Goal: Communication & Community: Answer question/provide support

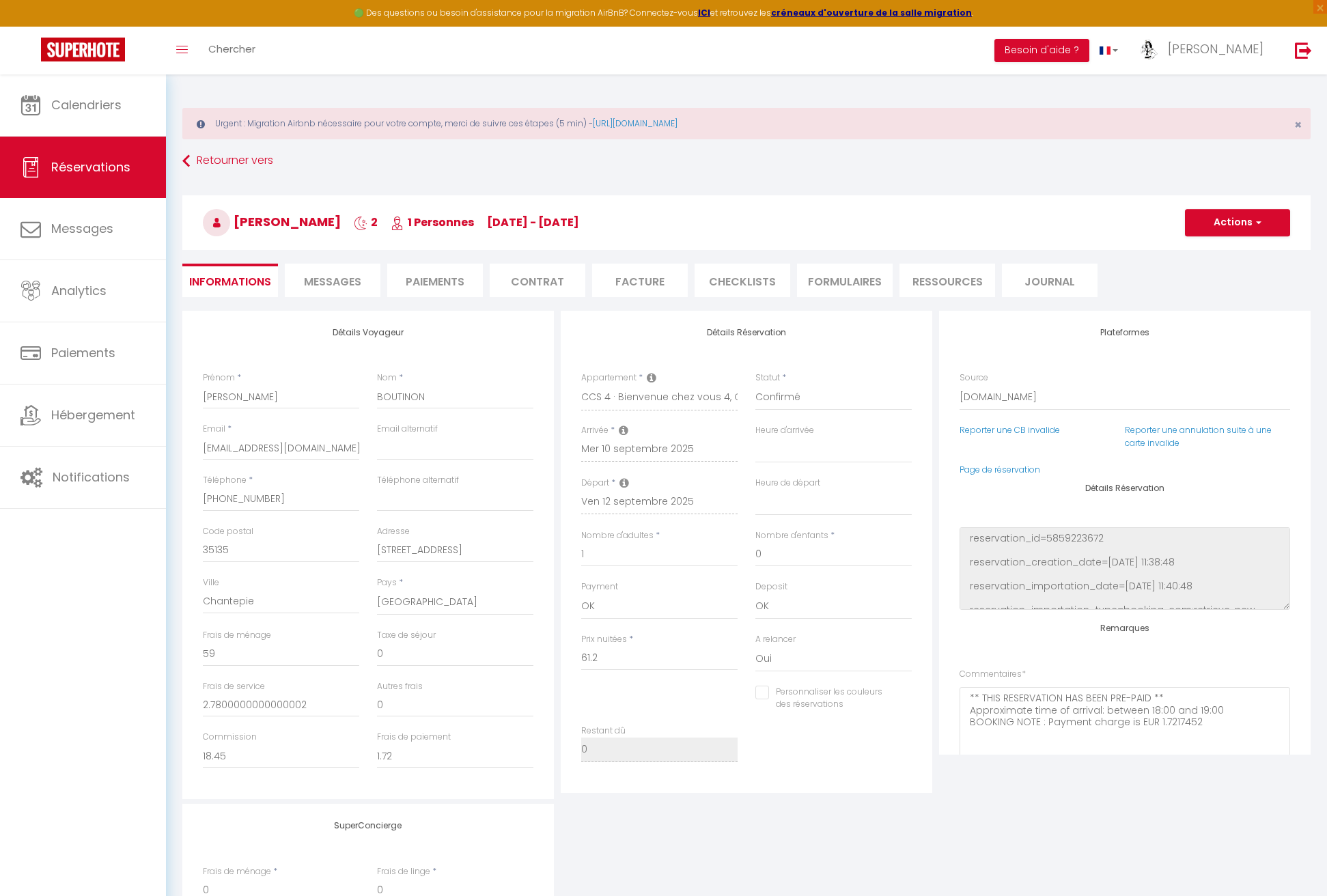
select select "58799"
select select
select select "2"
click at [98, 232] on span "Messages" at bounding box center [83, 229] width 62 height 17
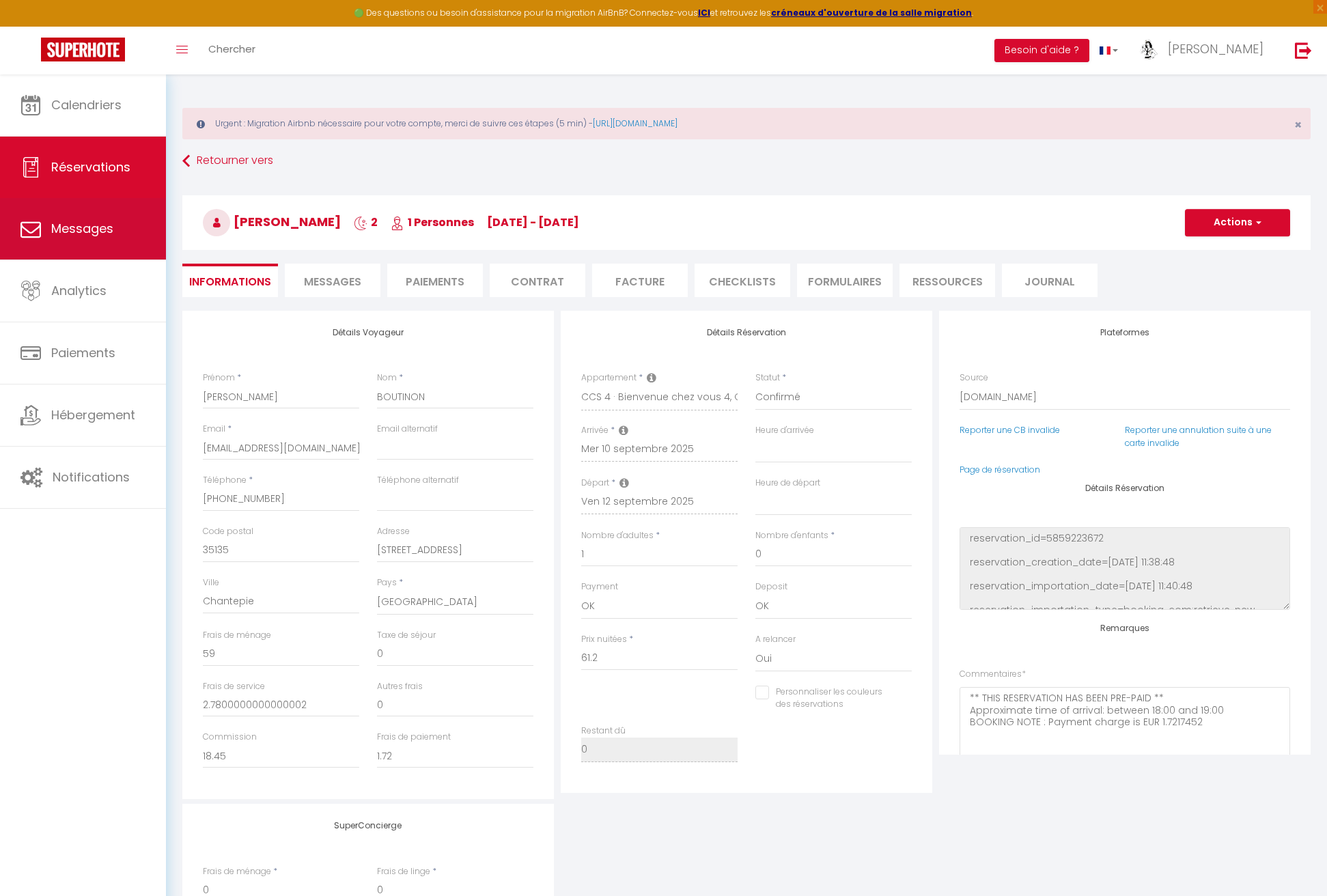
select select "message"
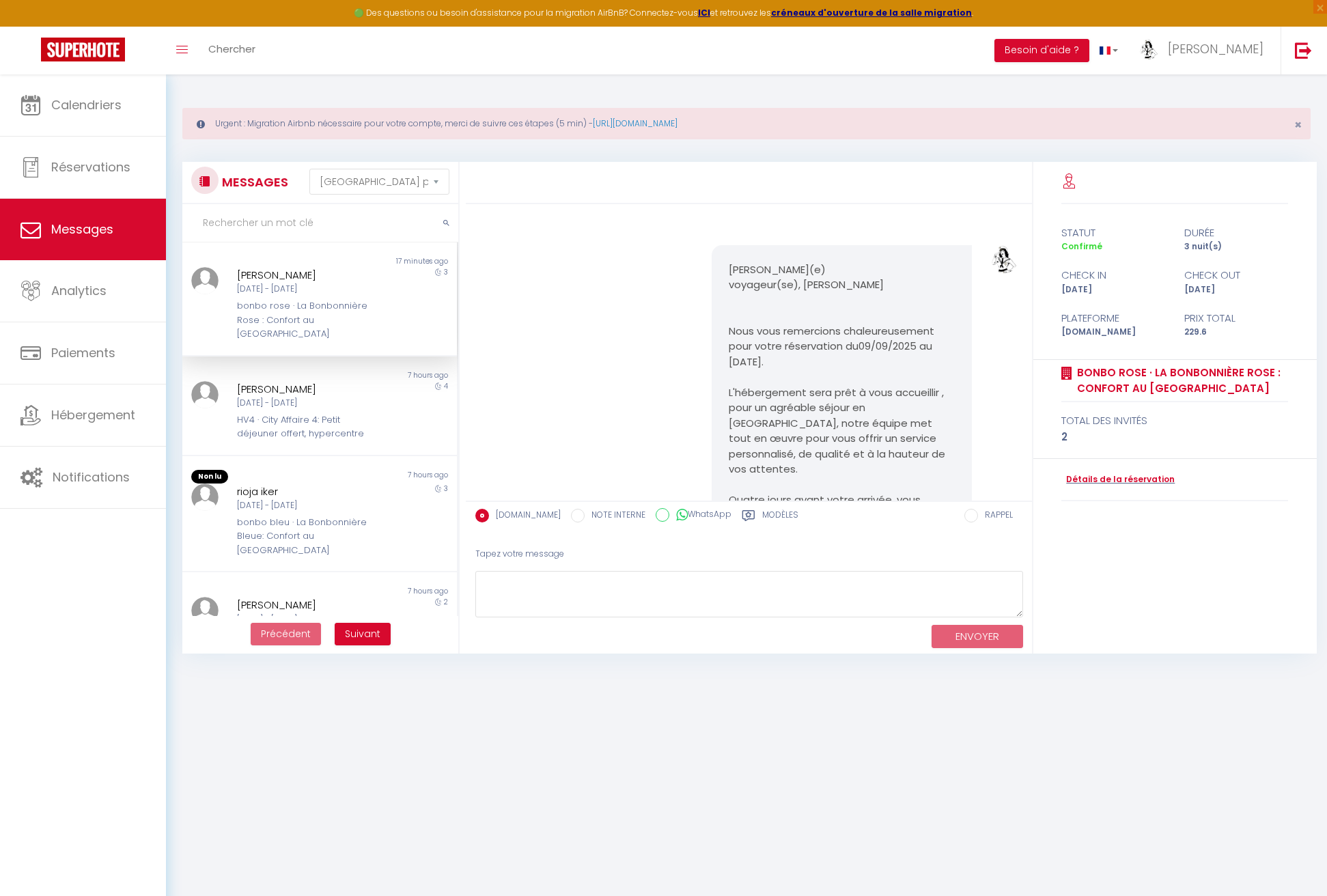
scroll to position [1673, 0]
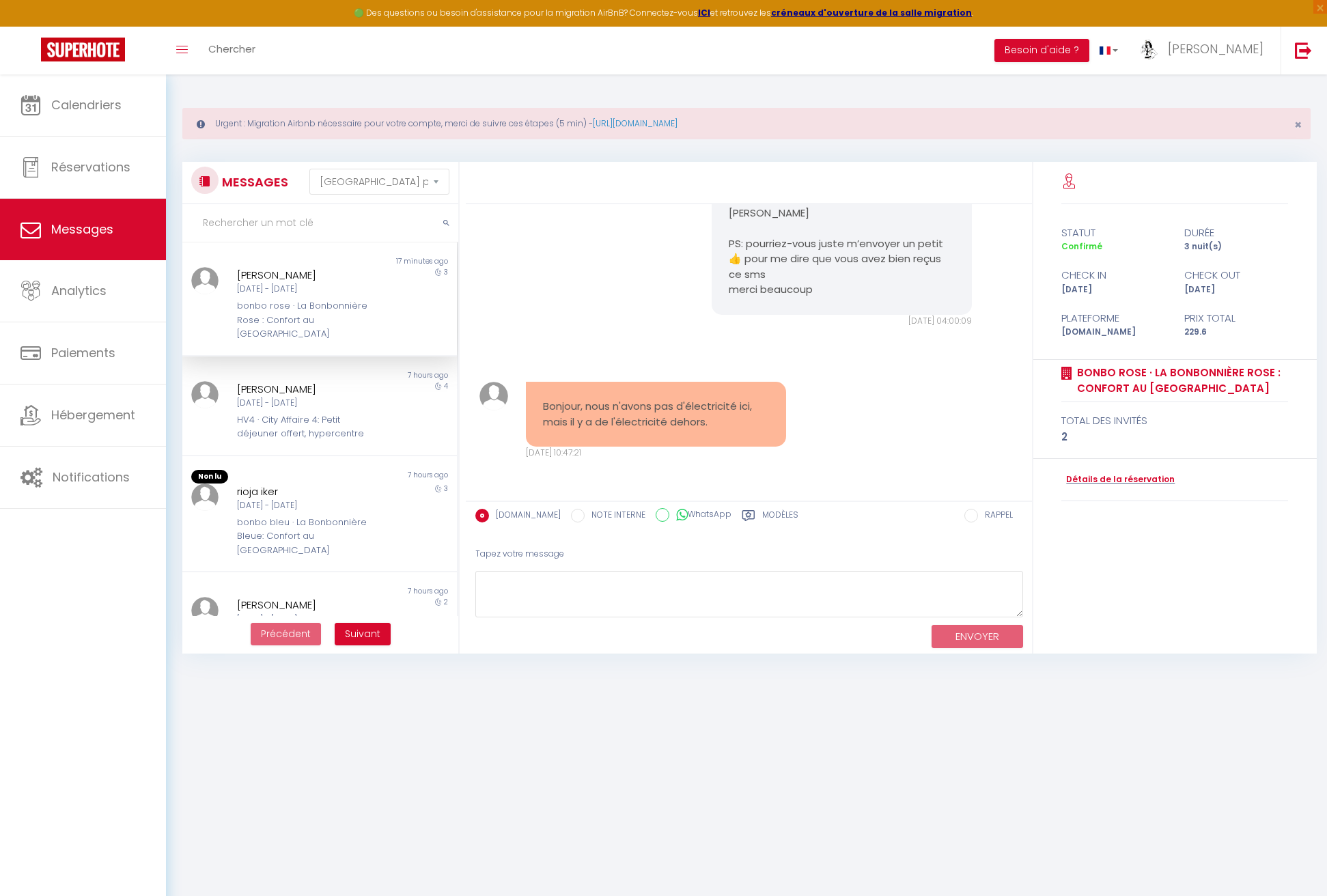
click at [299, 313] on div "bonbo rose · La Bonbonnière Rose : Confort au [GEOGRAPHIC_DATA]" at bounding box center [308, 319] width 143 height 41
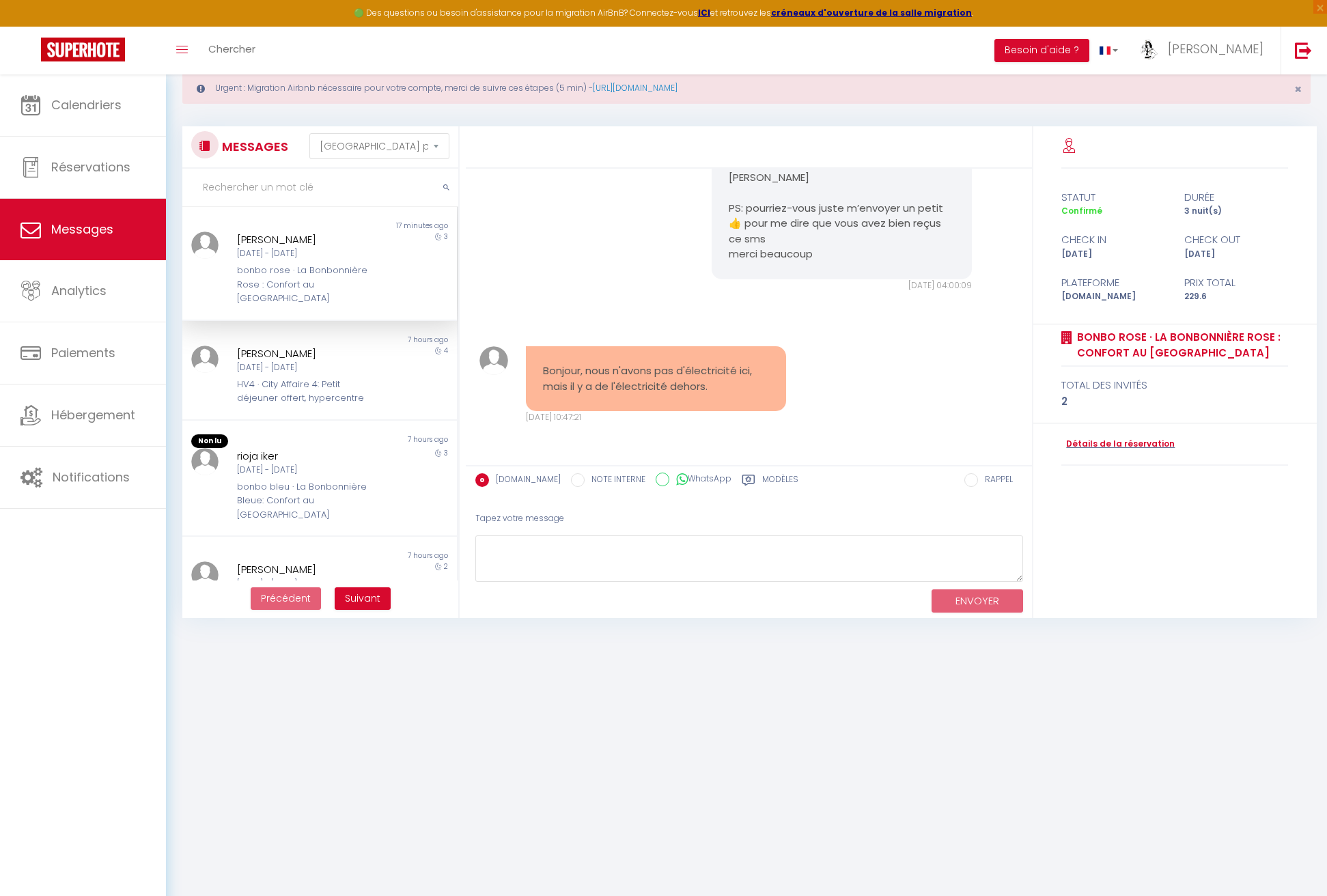
scroll to position [0, 0]
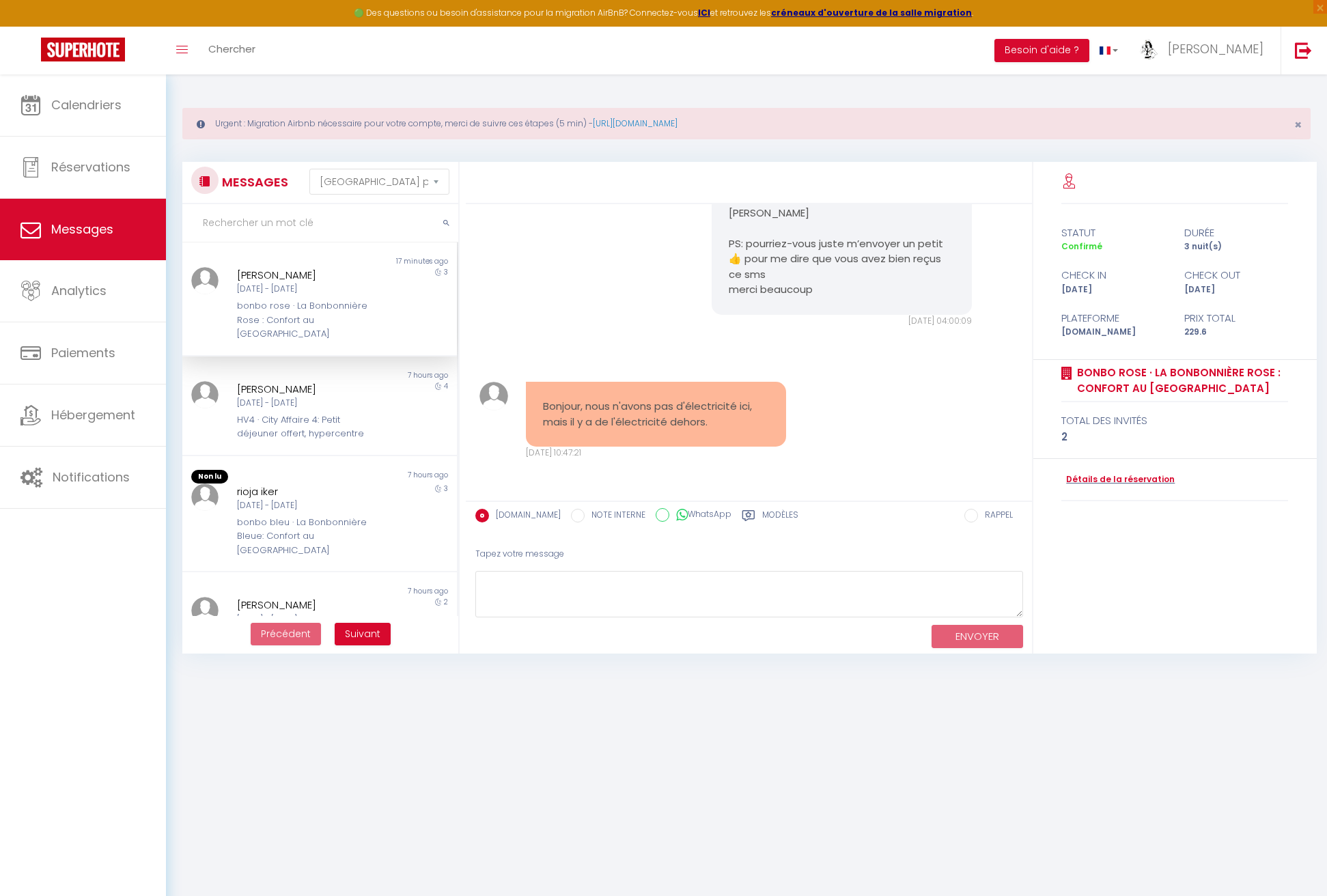
click at [685, 311] on div "Bonjour Lilian Barrios Pour votre arrivée vous trouverez les clés dans la boîte…" at bounding box center [749, 80] width 557 height 547
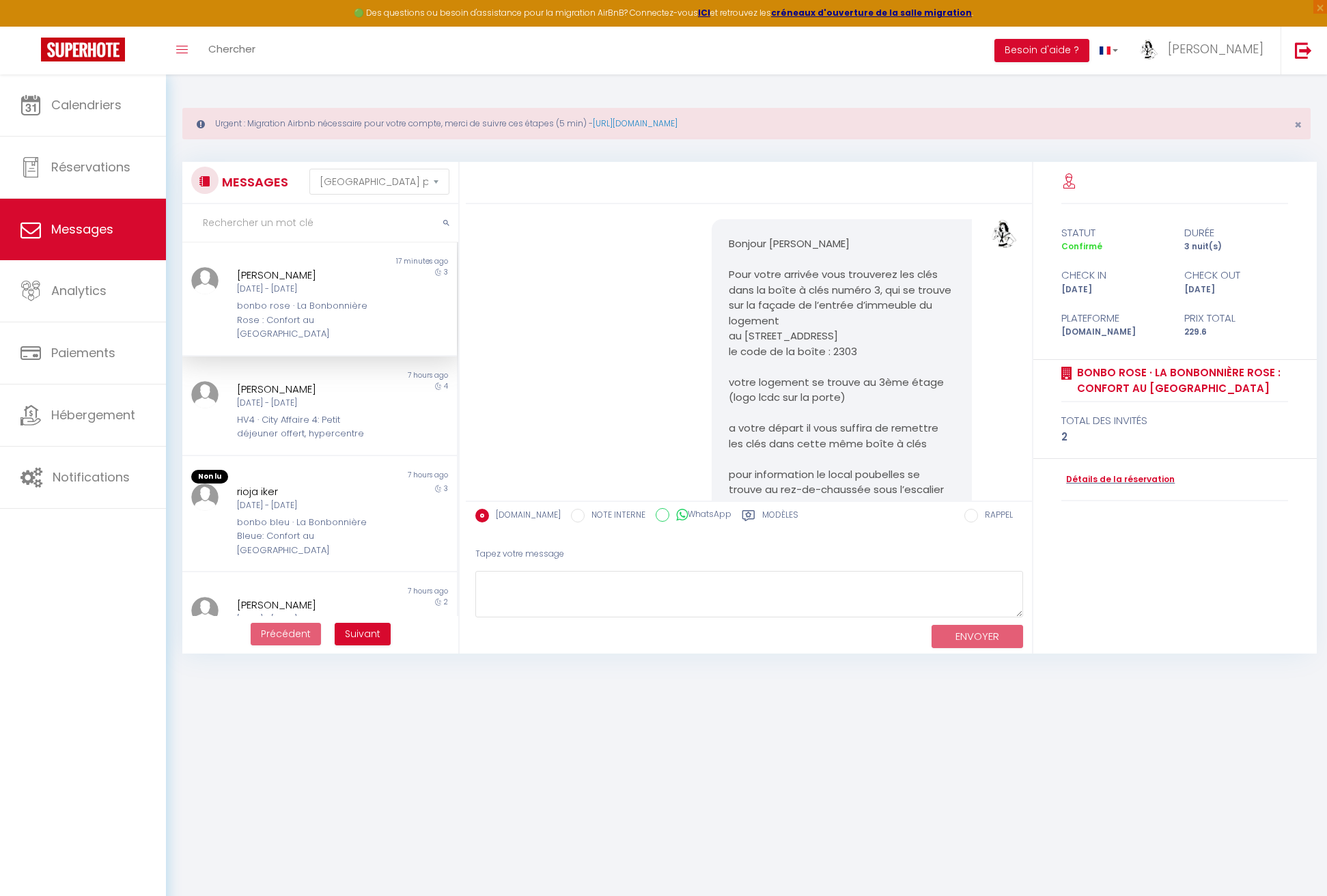
scroll to position [1264, 0]
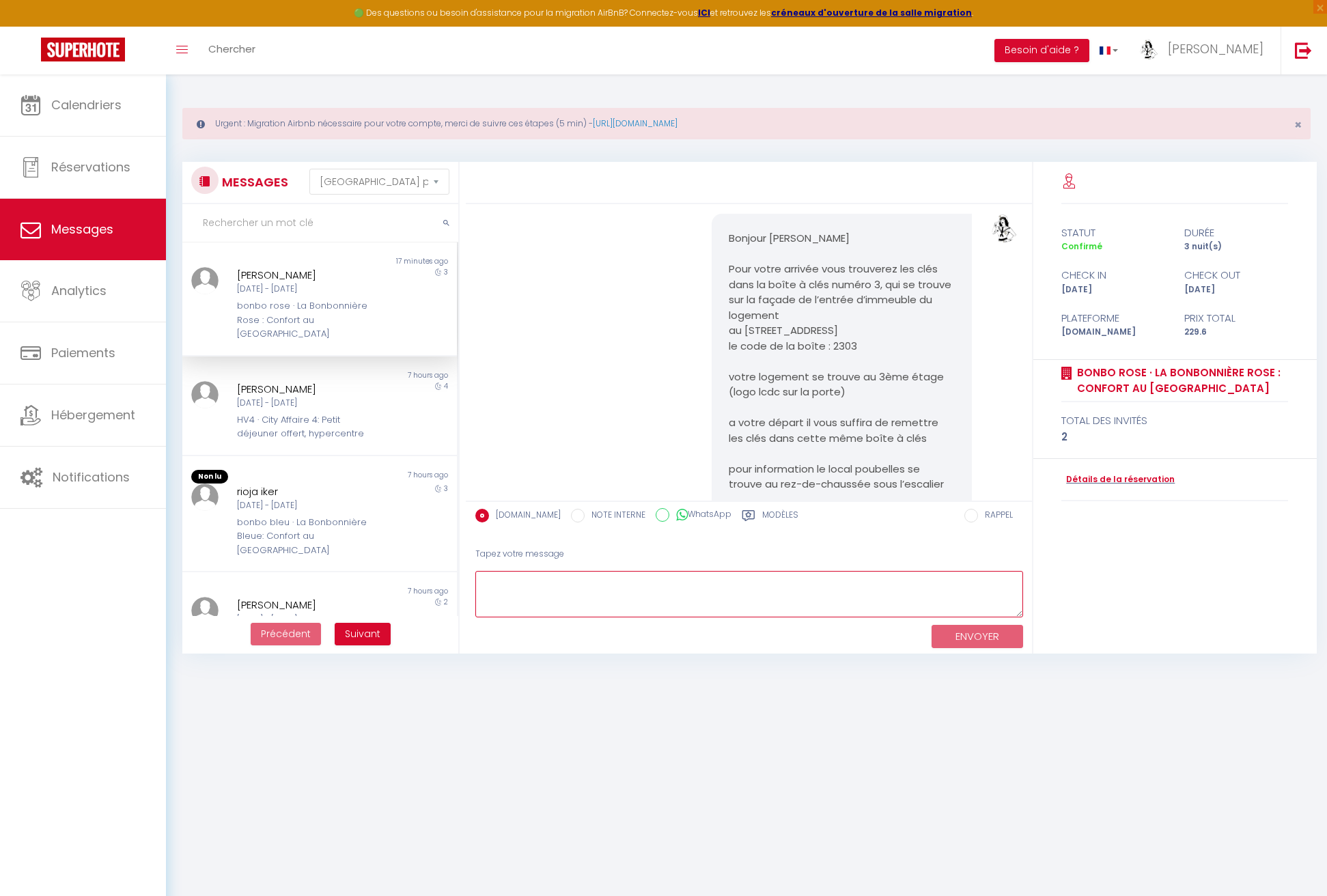
click at [522, 596] on textarea at bounding box center [749, 594] width 548 height 47
type textarea "bonjour je vais regarder ca"
click at [963, 635] on button "ENVOYER" at bounding box center [977, 636] width 91 height 24
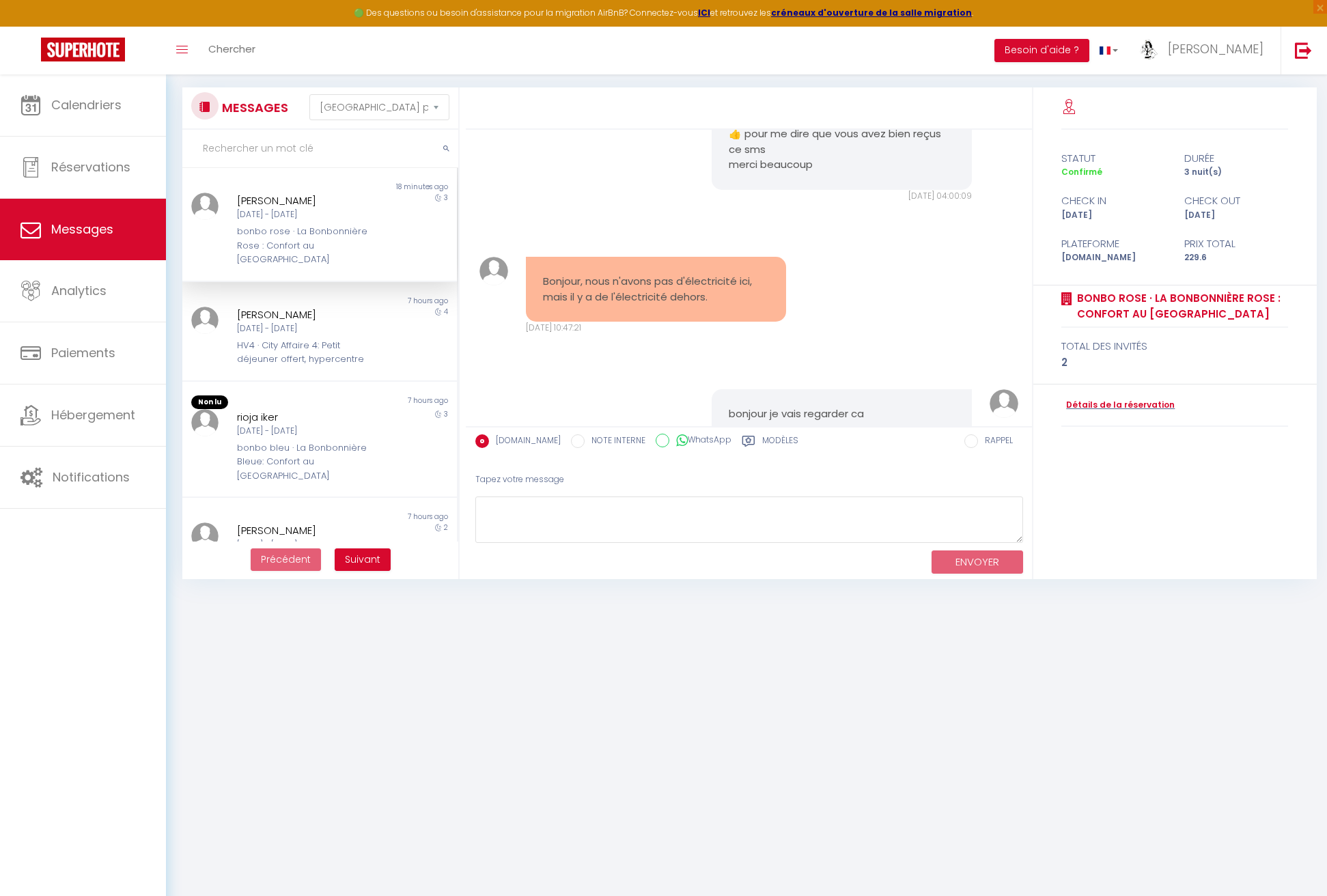
scroll to position [1791, 0]
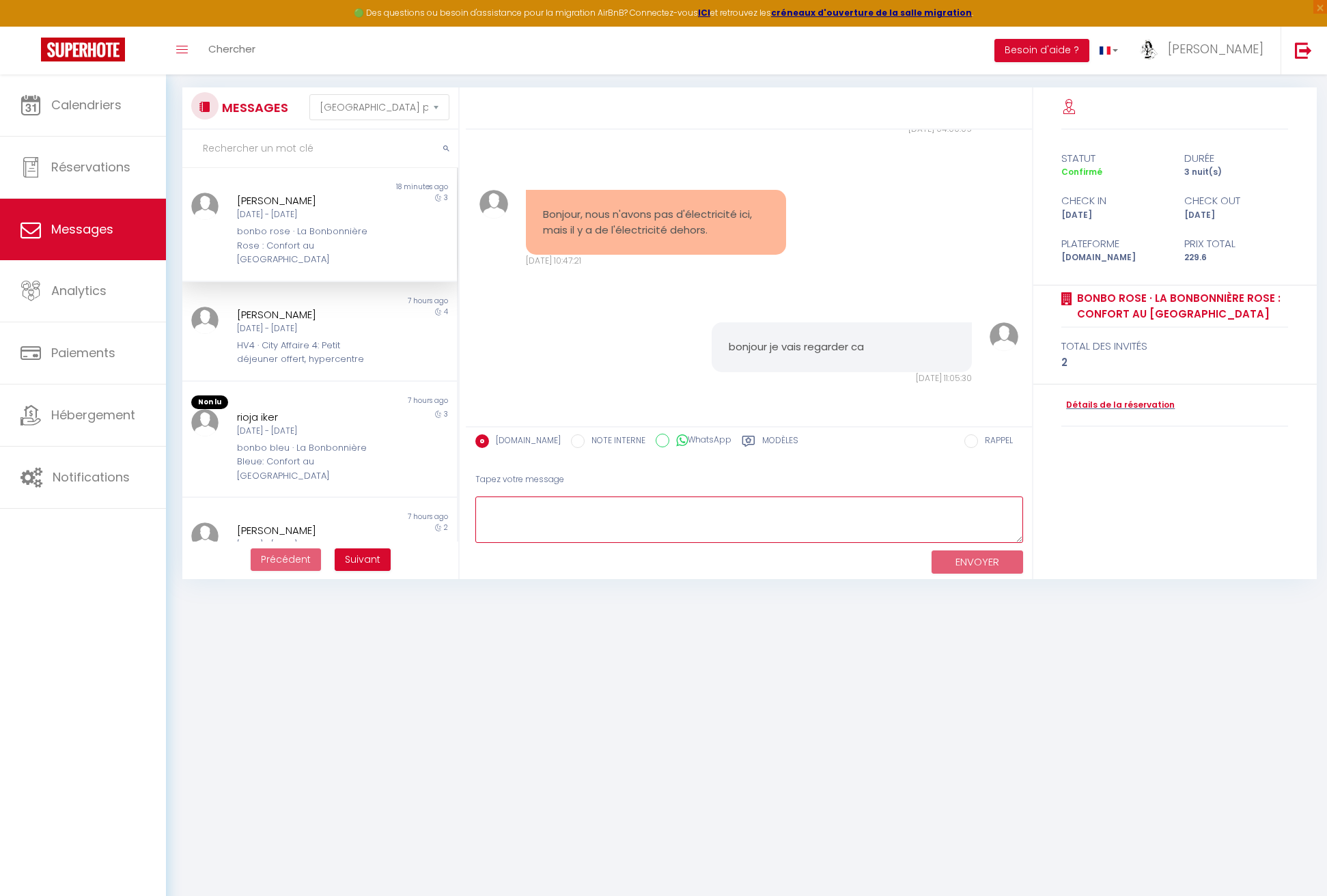
click at [602, 521] on textarea at bounding box center [749, 520] width 548 height 47
type textarea "Normalement c'est rentré dans l'ordre vous pourriez me confirmer ?"
click at [990, 560] on button "ENVOYER" at bounding box center [977, 562] width 91 height 24
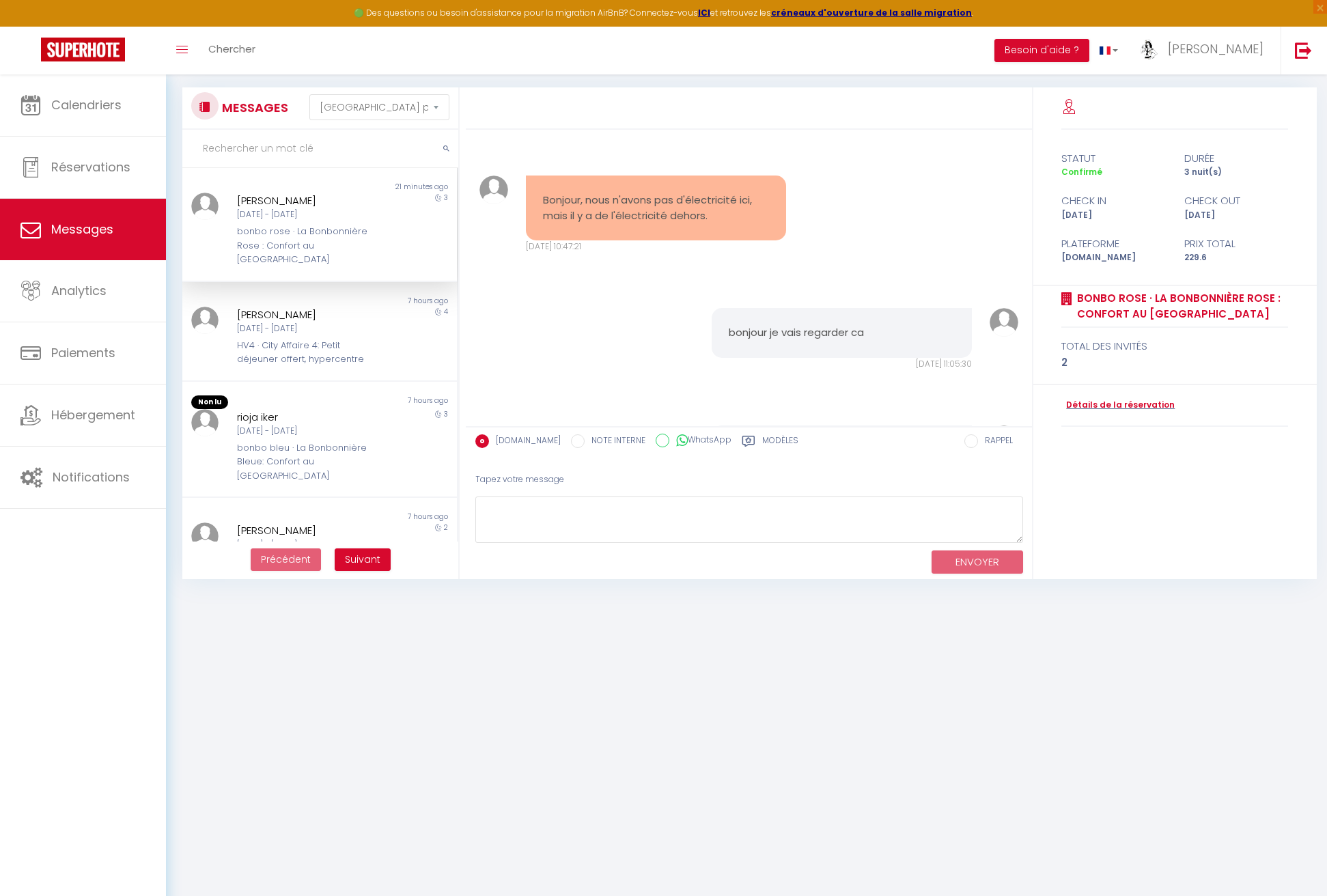
scroll to position [1922, 0]
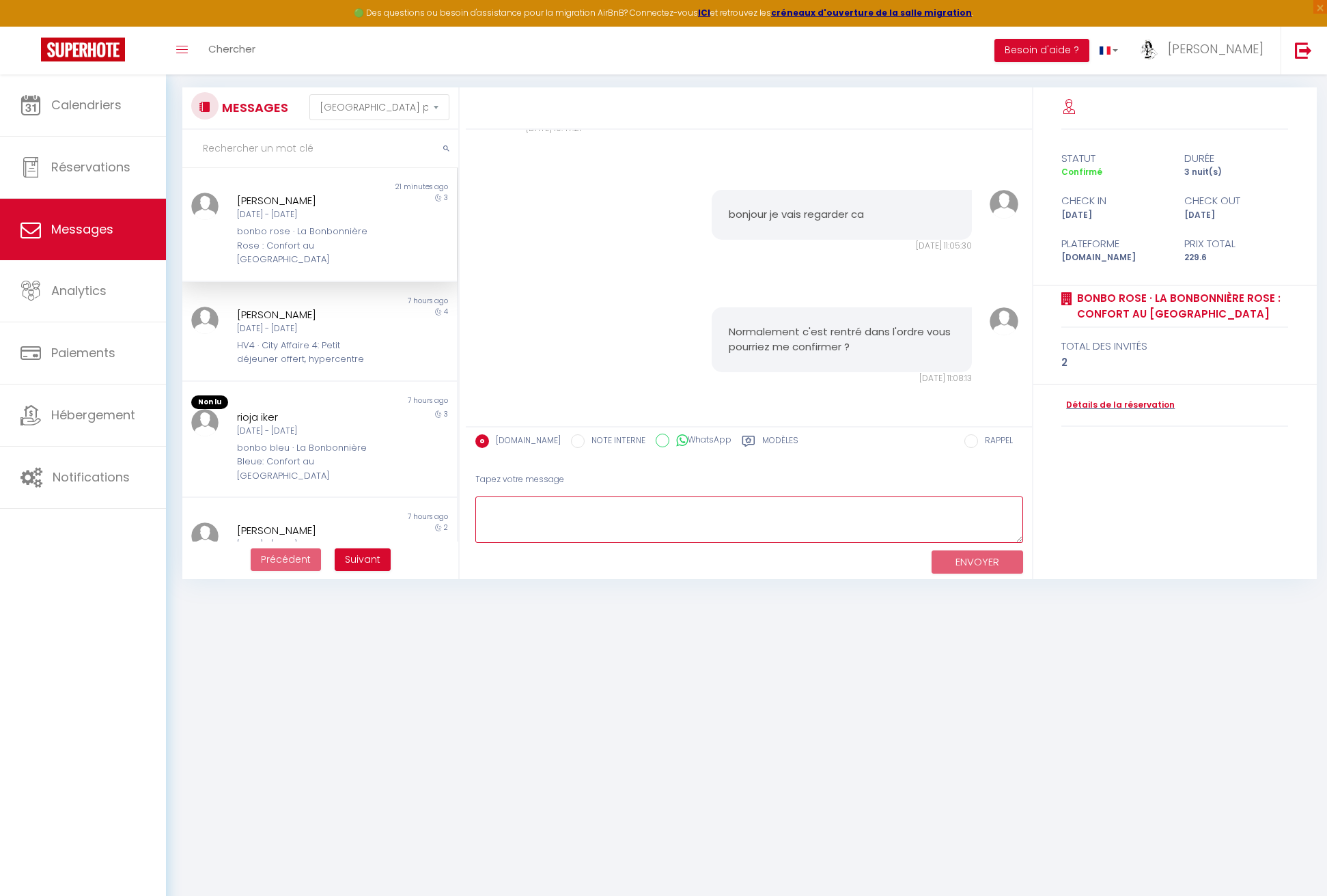
click at [624, 529] on textarea at bounding box center [749, 520] width 548 height 47
click at [319, 229] on div "bonbo rose · La Bonbonnière Rose : Confort au [GEOGRAPHIC_DATA]" at bounding box center [308, 245] width 143 height 41
click at [619, 522] on textarea at bounding box center [749, 520] width 548 height 47
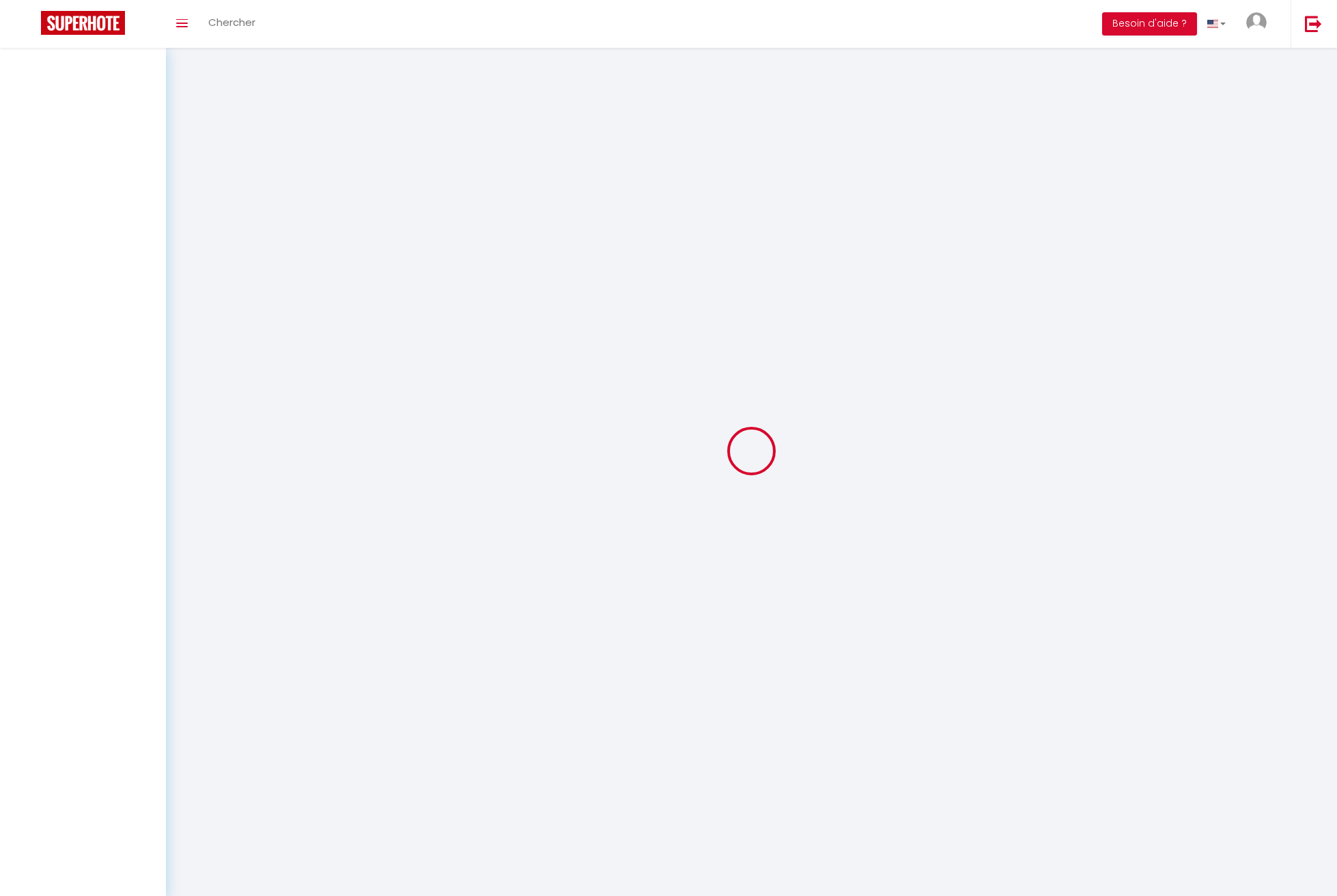
select select "message"
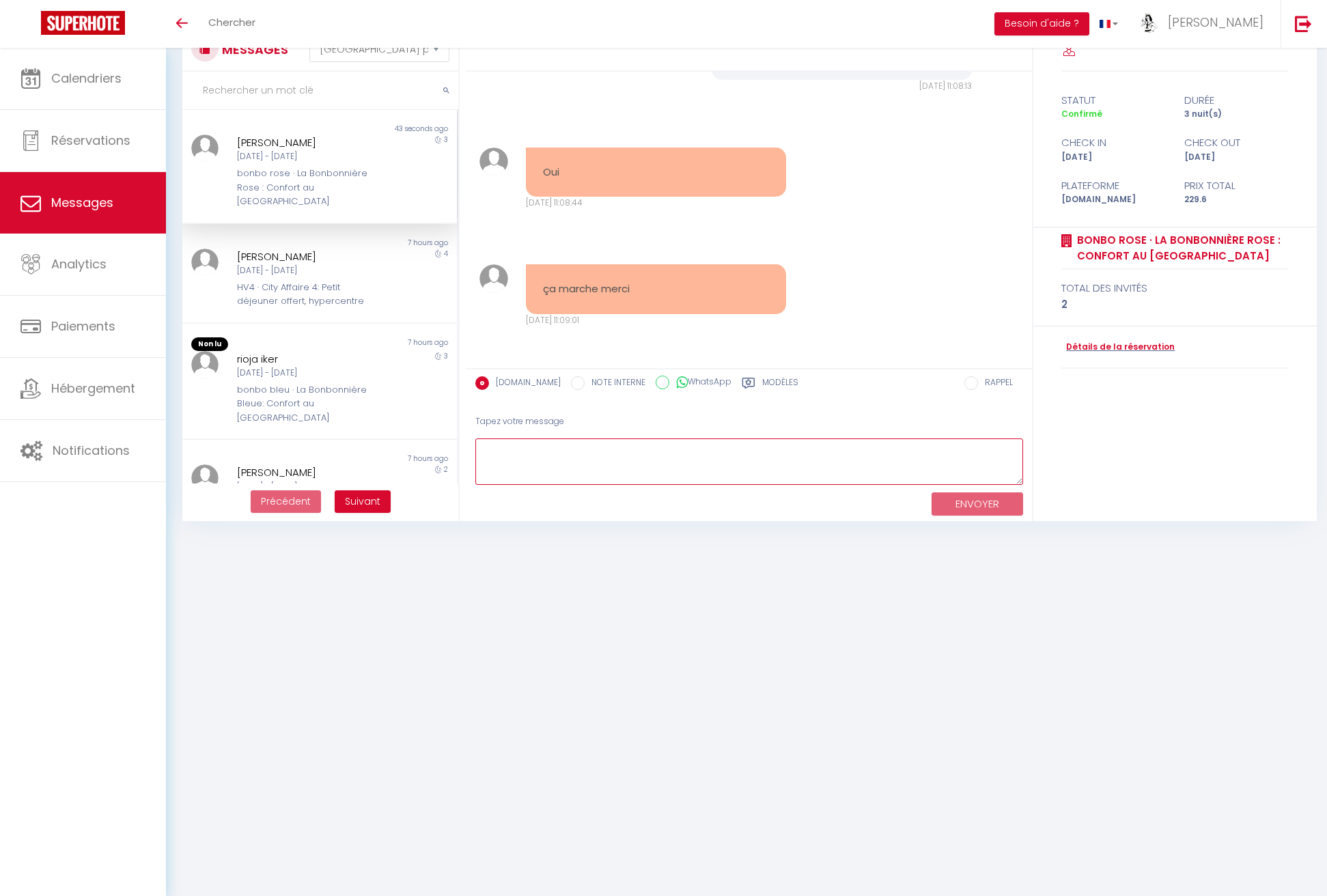
click at [564, 446] on textarea at bounding box center [749, 462] width 548 height 47
type textarea "parfait, bonne journée"
click at [962, 501] on button "ENVOYER" at bounding box center [977, 504] width 91 height 24
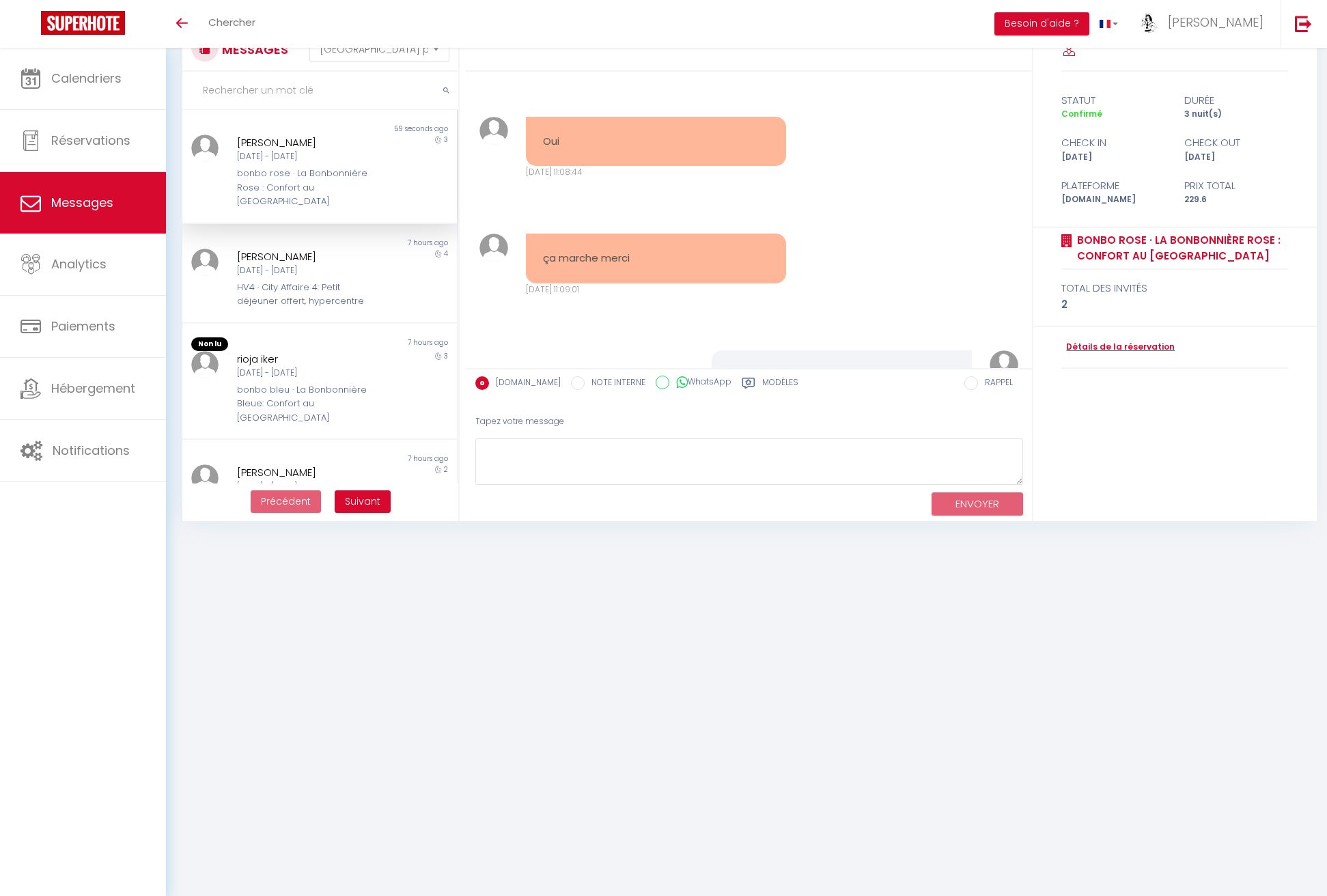
scroll to position [2391, 0]
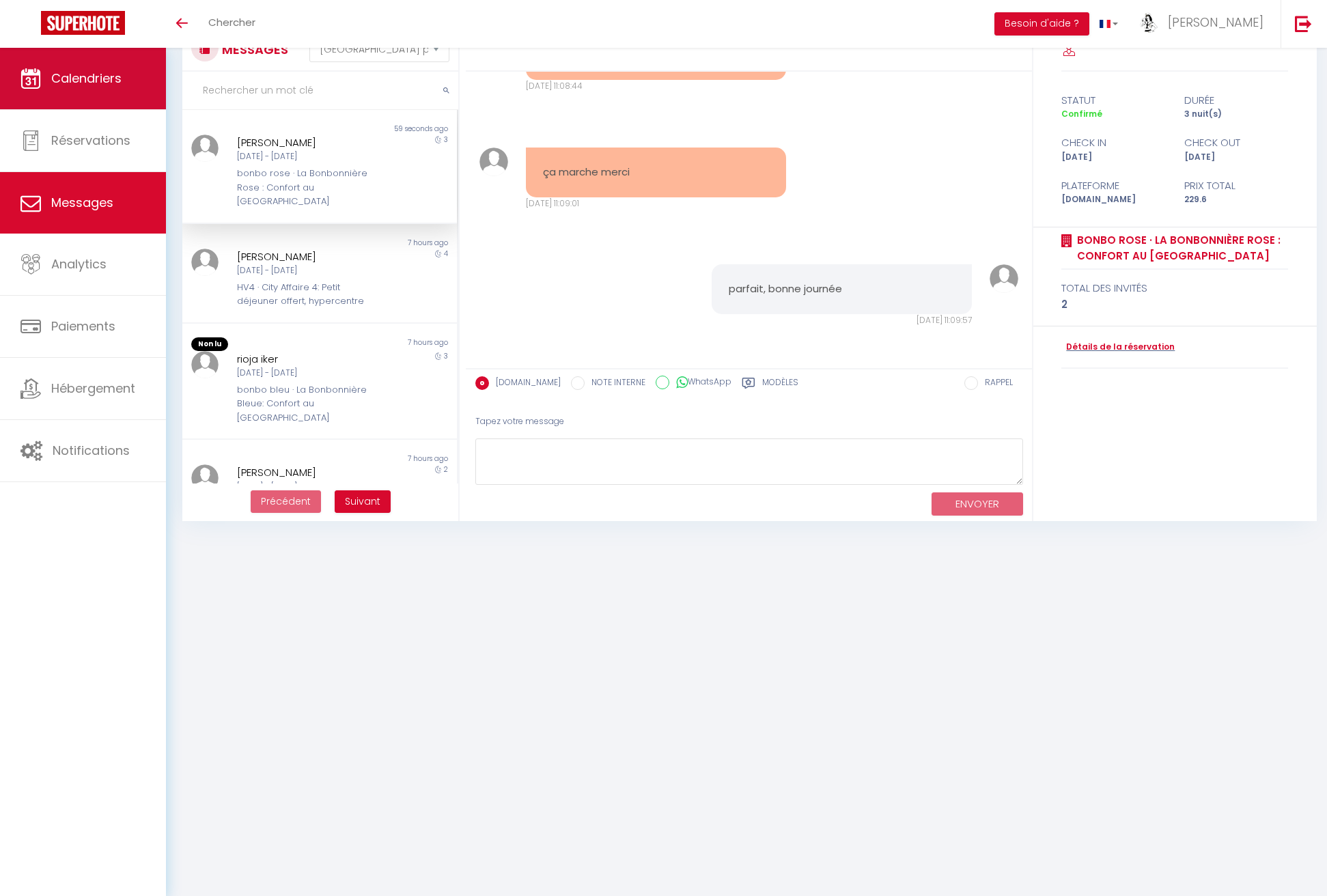
click at [76, 68] on link "Calendriers" at bounding box center [83, 78] width 166 height 62
